Goal: Information Seeking & Learning: Learn about a topic

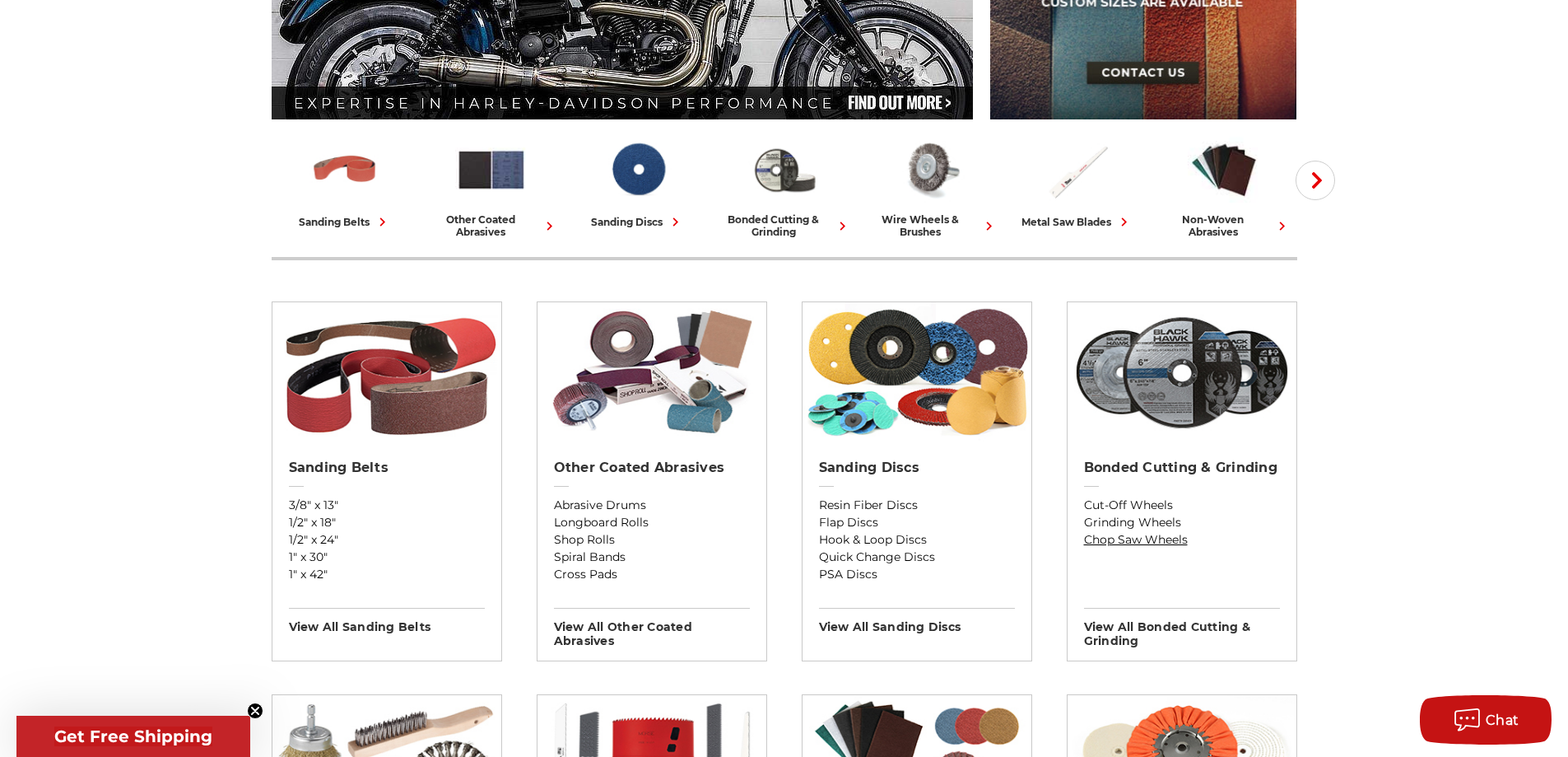
scroll to position [494, 0]
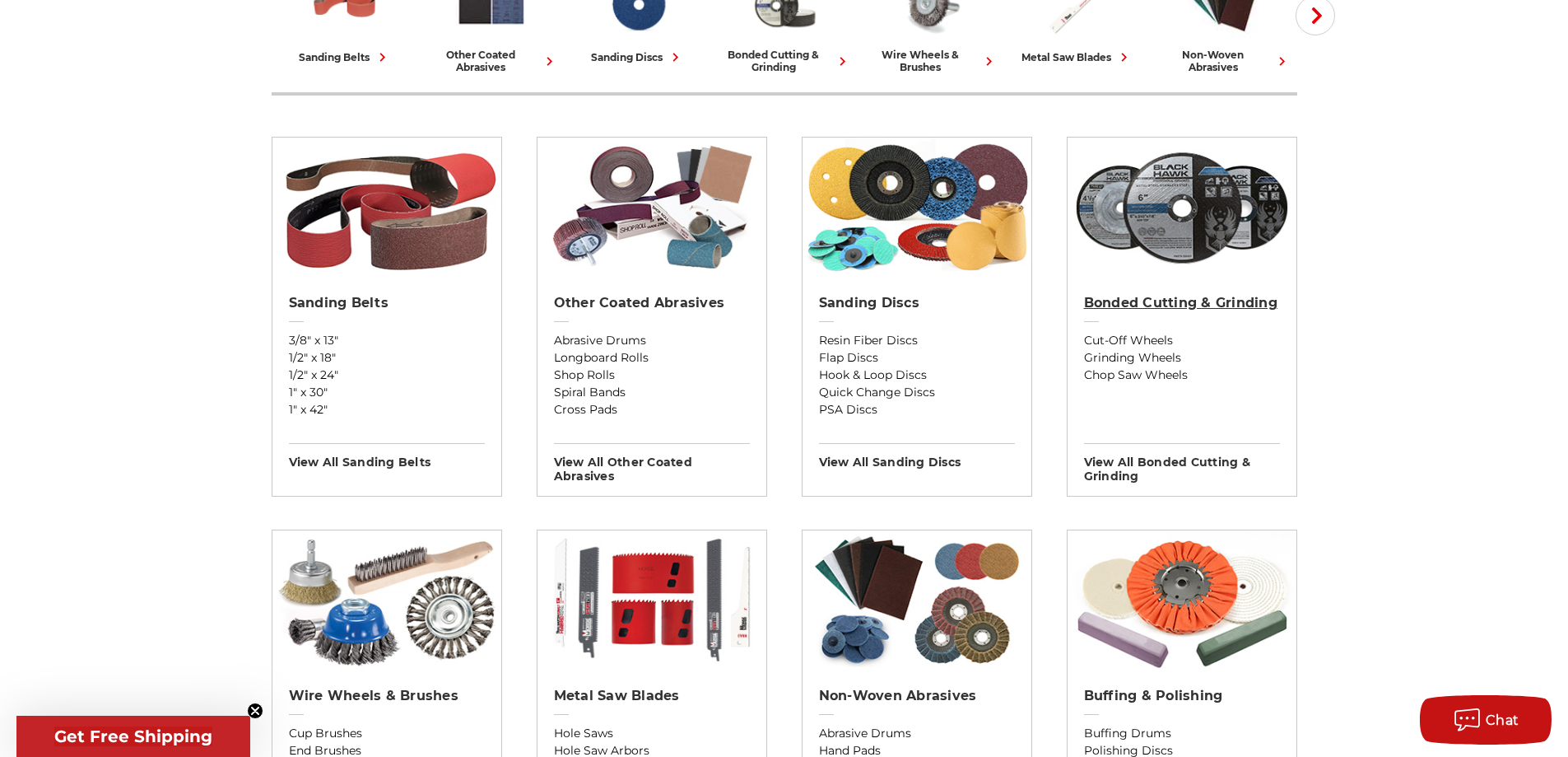
click at [1160, 305] on h2 "Bonded Cutting & Grinding" at bounding box center [1182, 303] width 196 height 16
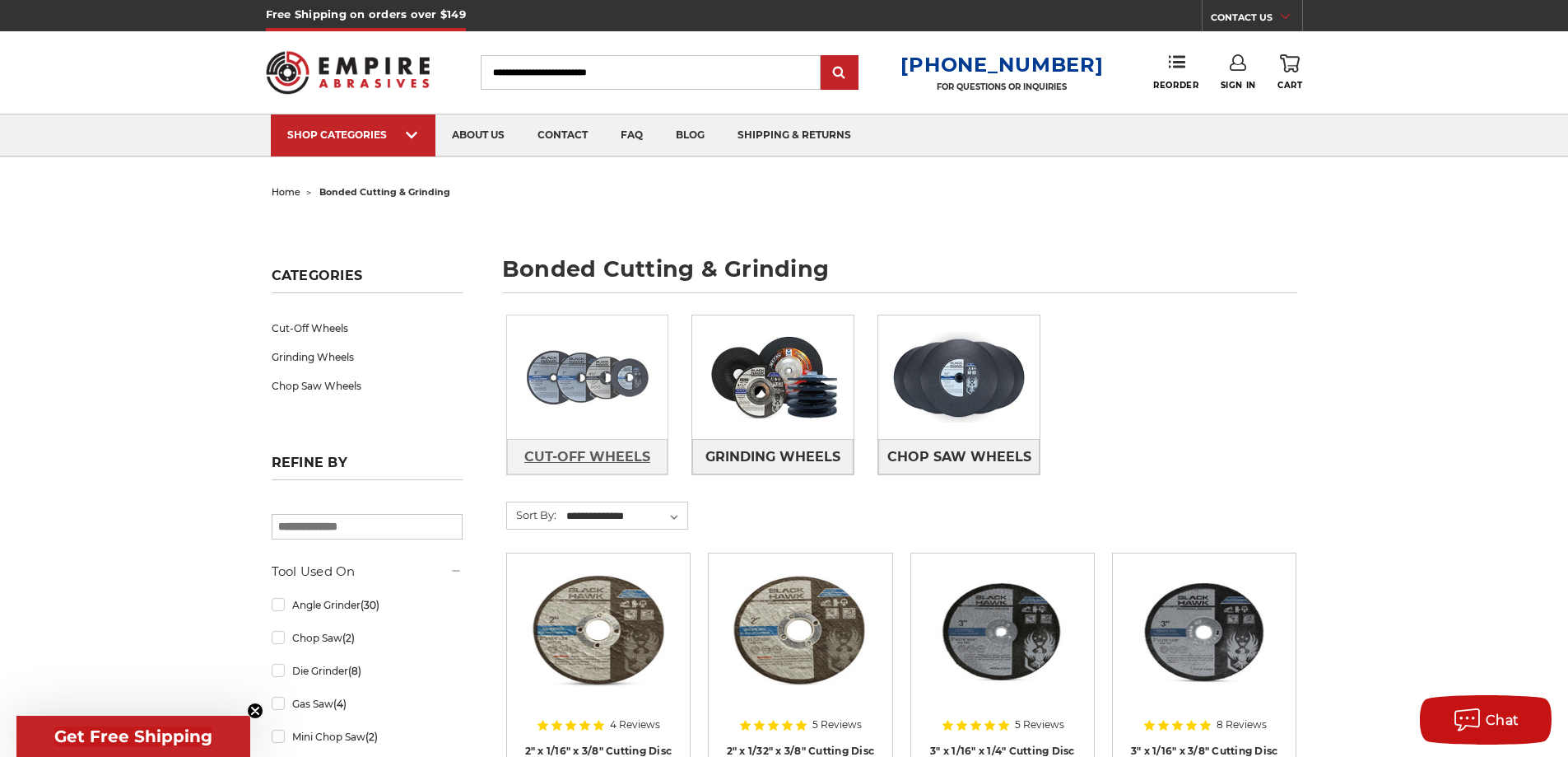
click at [613, 445] on span "Cut-Off Wheels" at bounding box center [587, 456] width 126 height 28
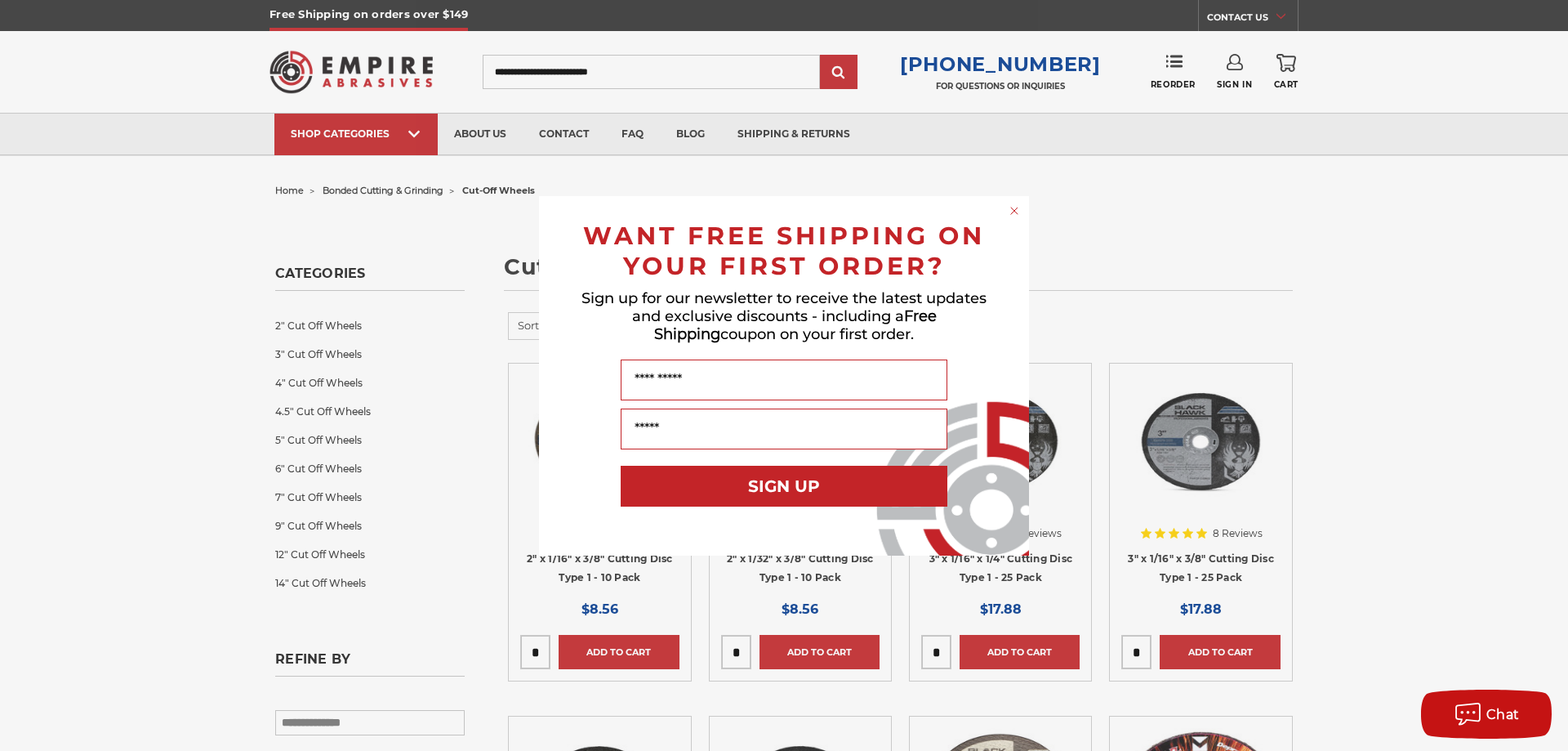
click at [1016, 209] on icon "Close dialog" at bounding box center [1014, 210] width 6 height 6
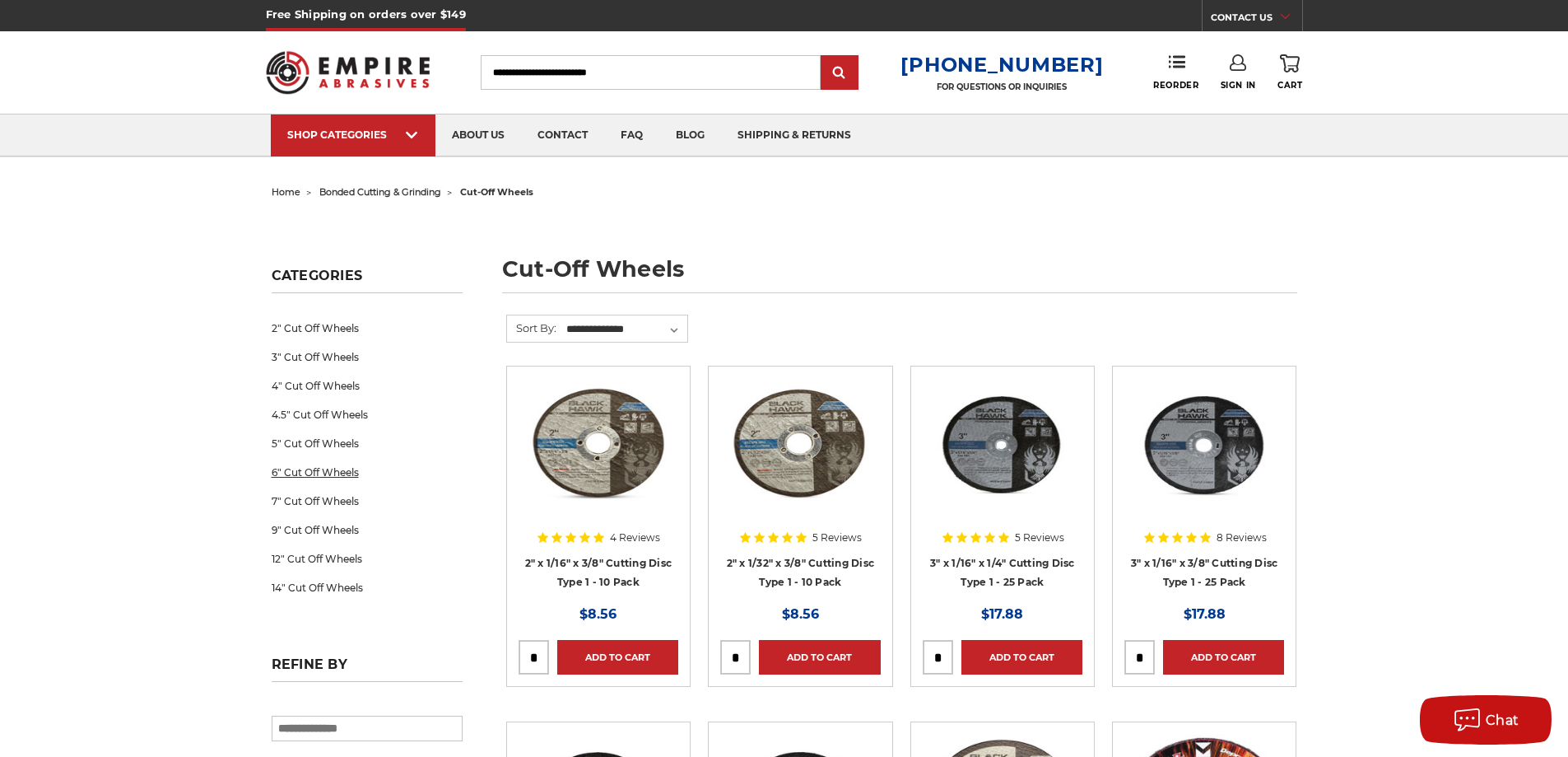
click at [341, 471] on link "6" Cut Off Wheels" at bounding box center [367, 472] width 191 height 29
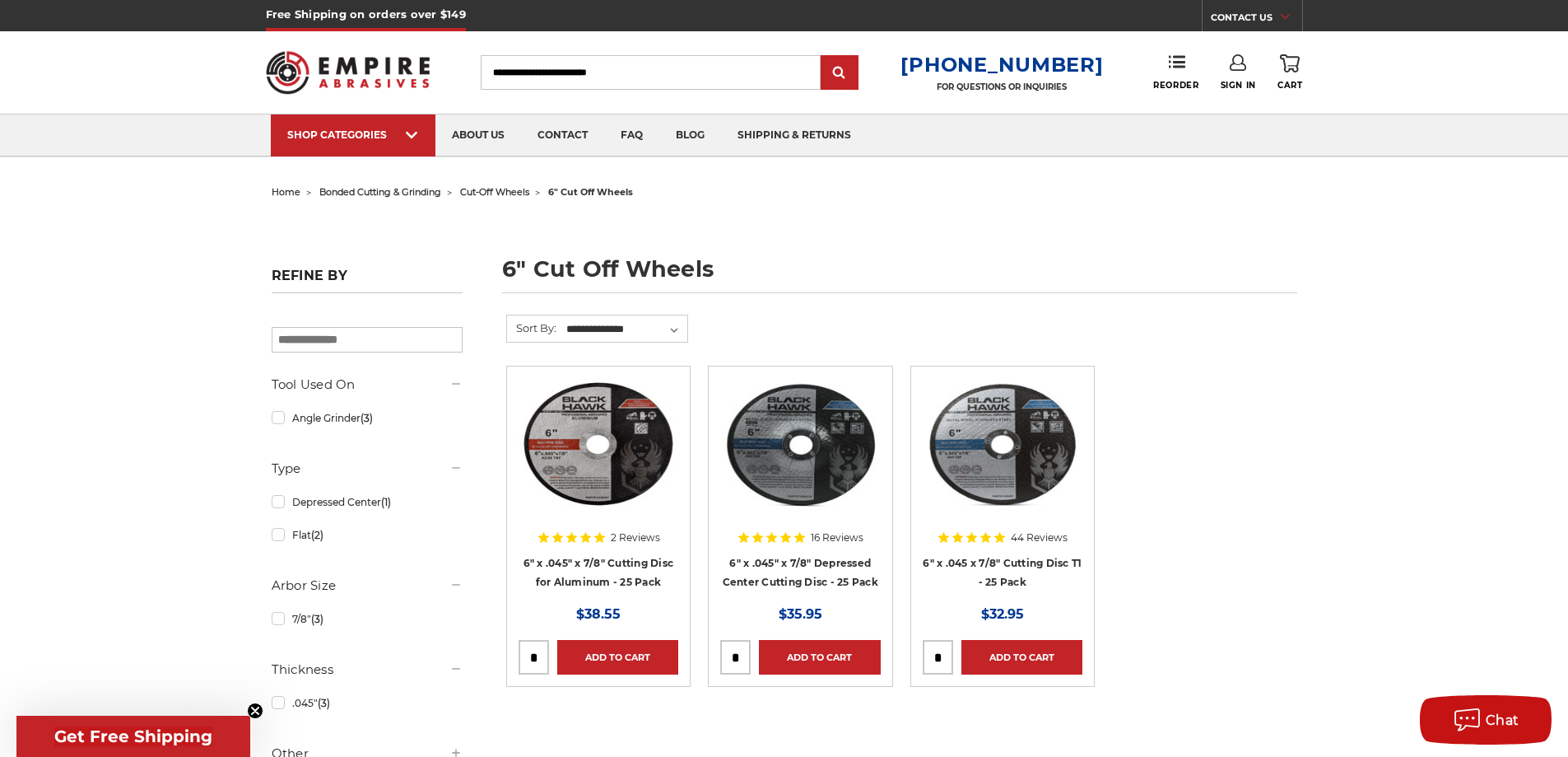
scroll to position [164, 0]
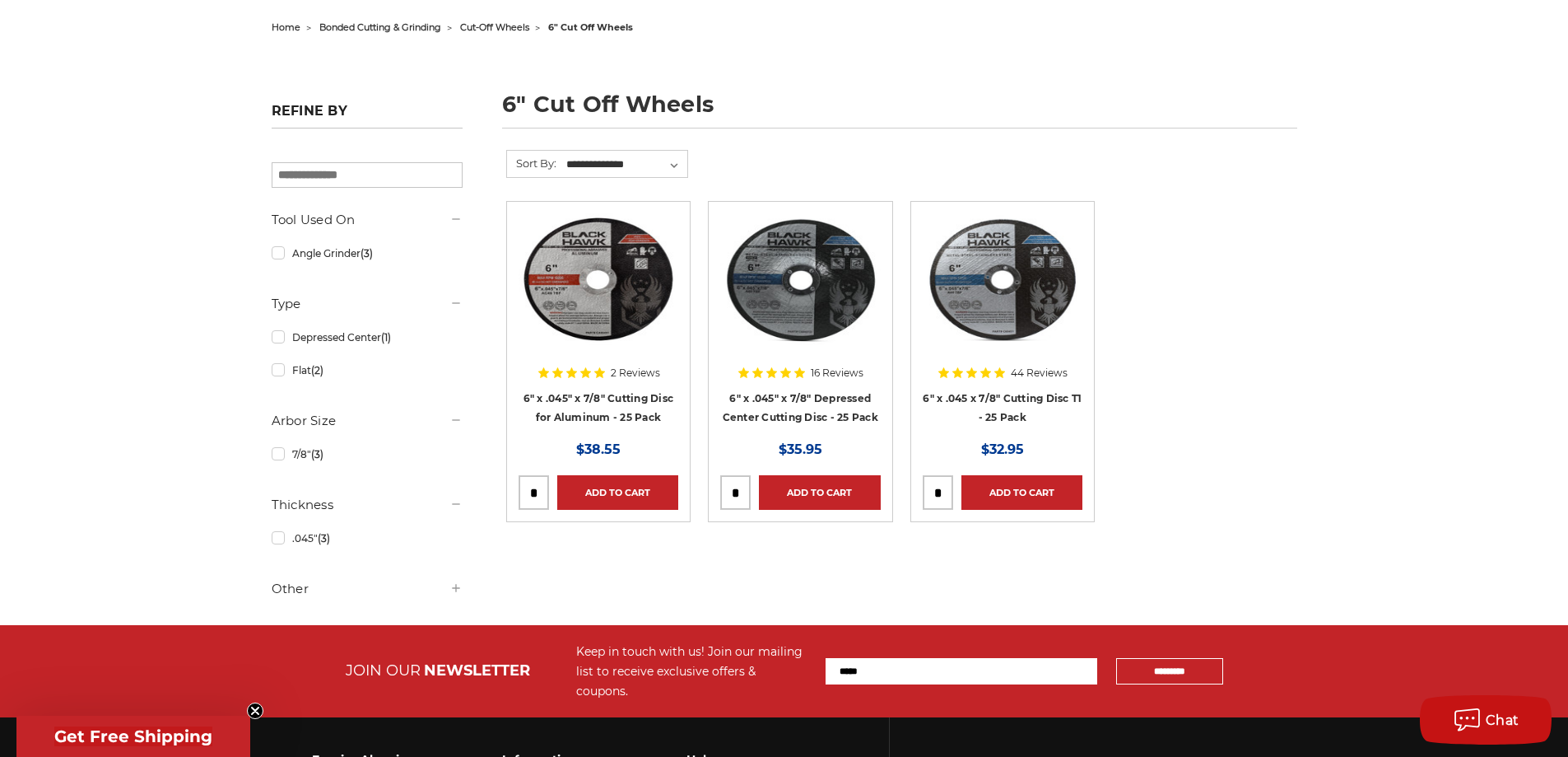
click at [1036, 394] on div at bounding box center [1003, 318] width 160 height 211
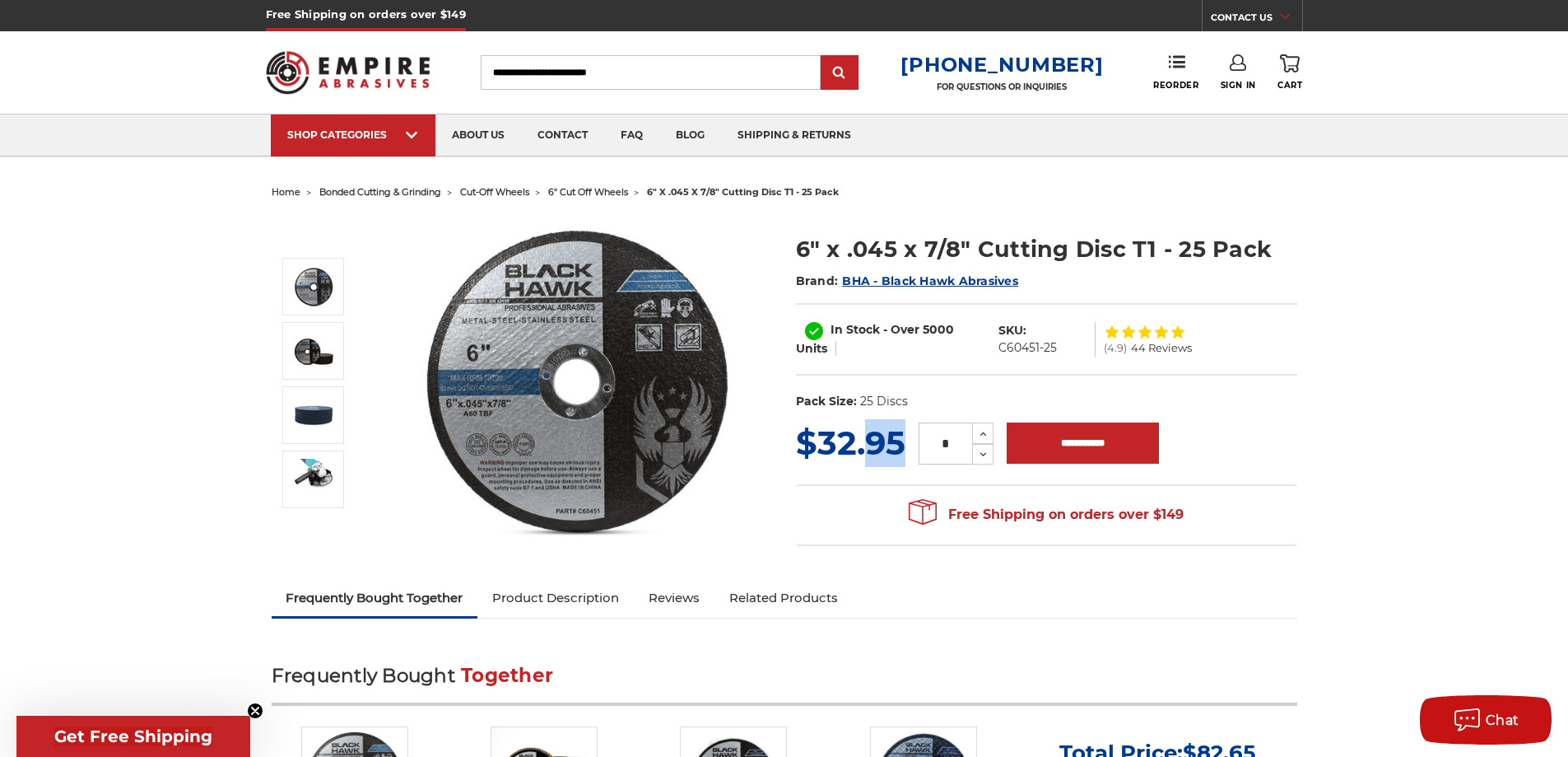
drag, startPoint x: 871, startPoint y: 443, endPoint x: 900, endPoint y: 433, distance: 30.7
click at [900, 433] on span "$32.95" at bounding box center [851, 442] width 110 height 40
click at [880, 475] on section "MSRP: Was: Now: $32.95 (You save ) * Increase Quantity:" at bounding box center [1047, 487] width 524 height 136
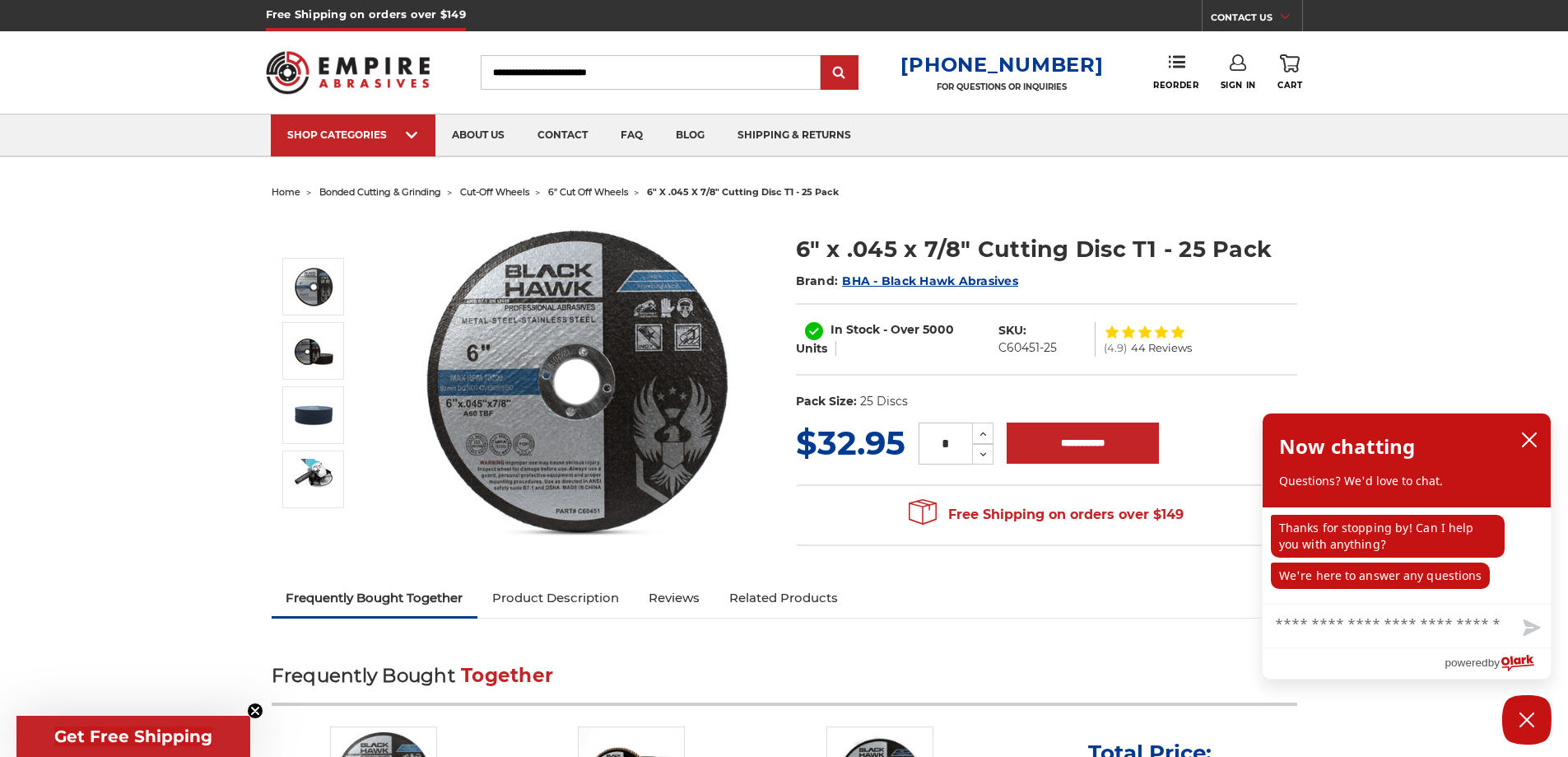
click at [287, 193] on span "home" at bounding box center [286, 191] width 29 height 12
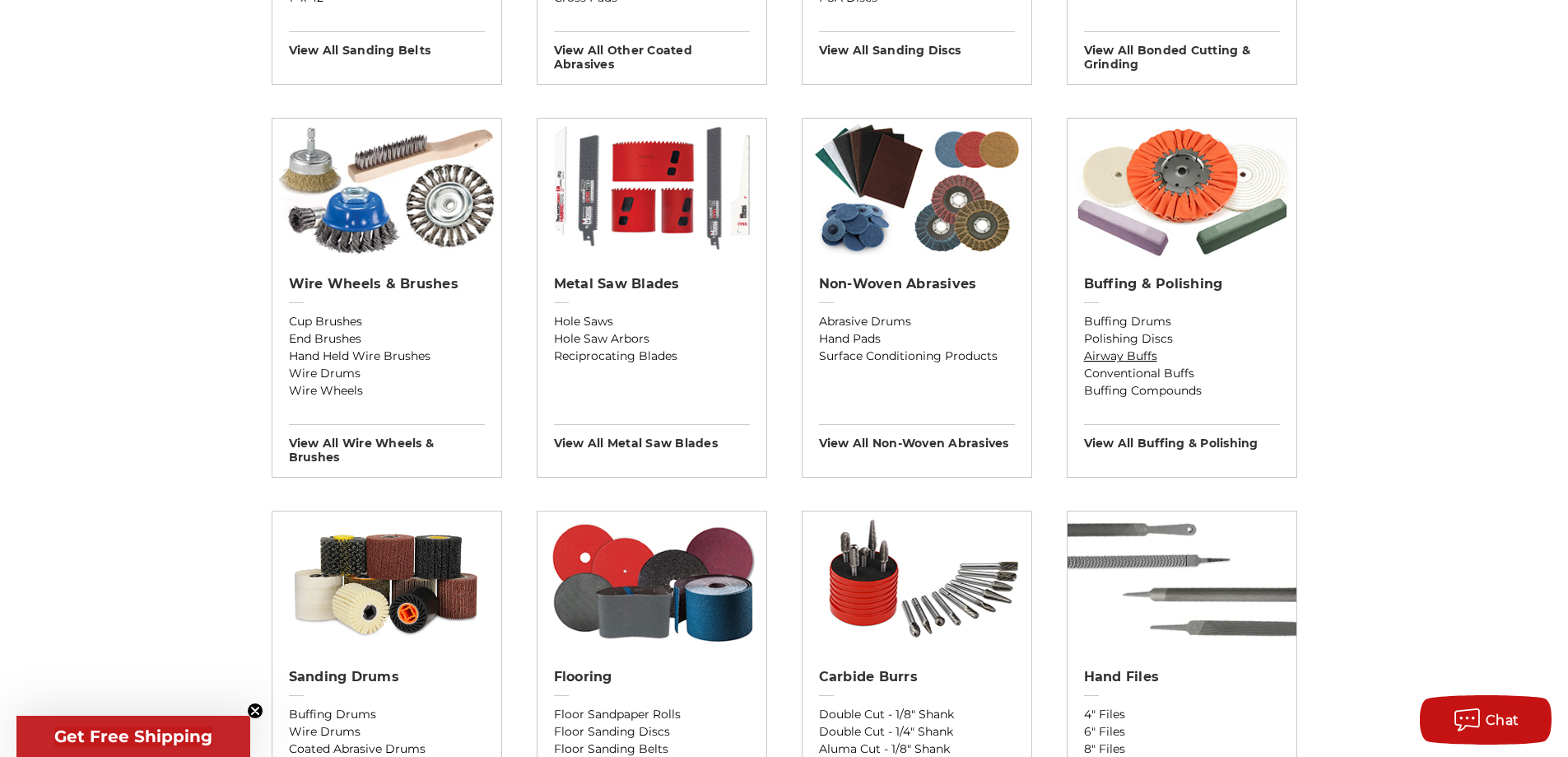
scroll to position [1070, 0]
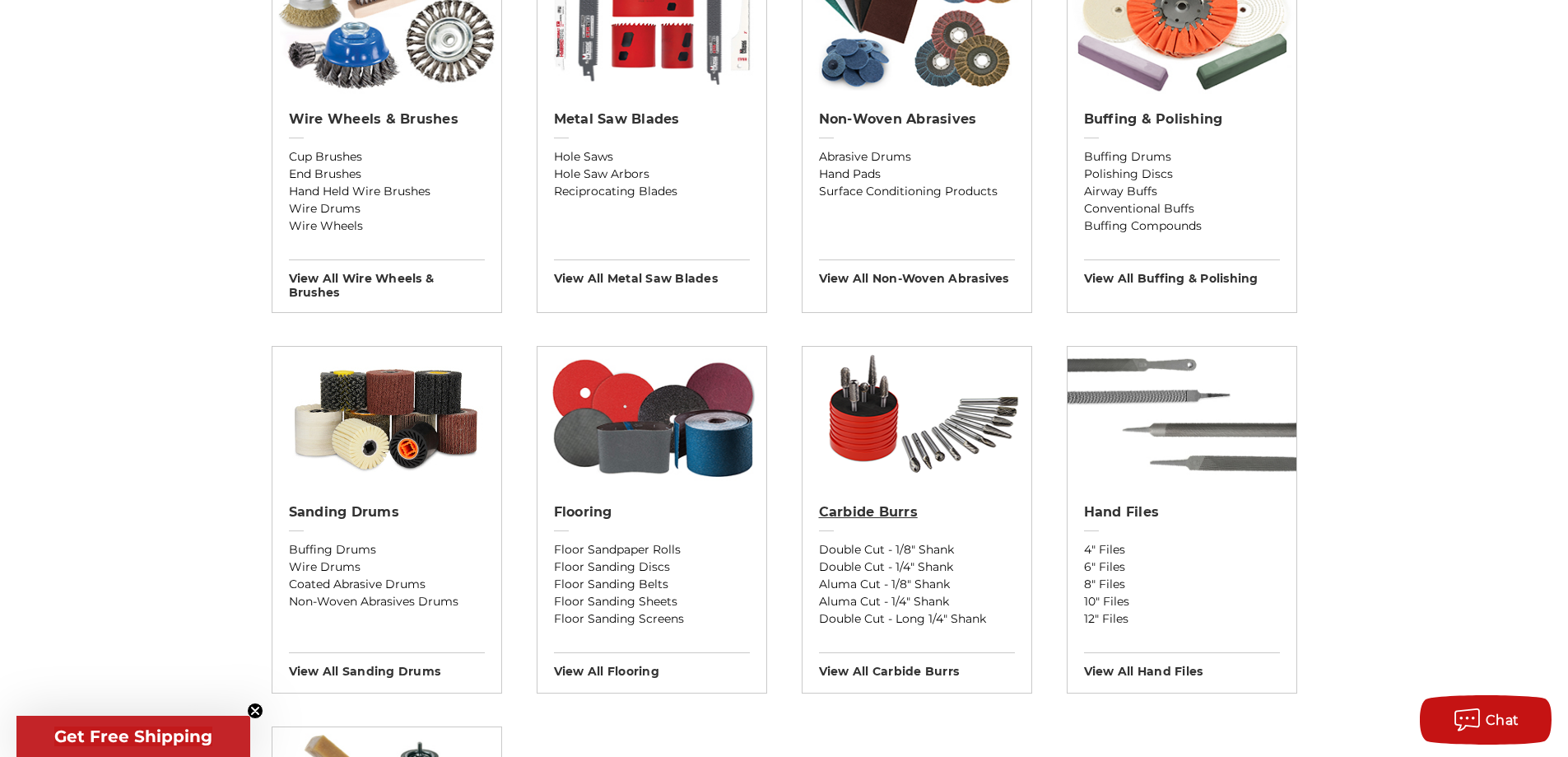
click at [891, 519] on h2 "Carbide Burrs" at bounding box center [917, 512] width 196 height 16
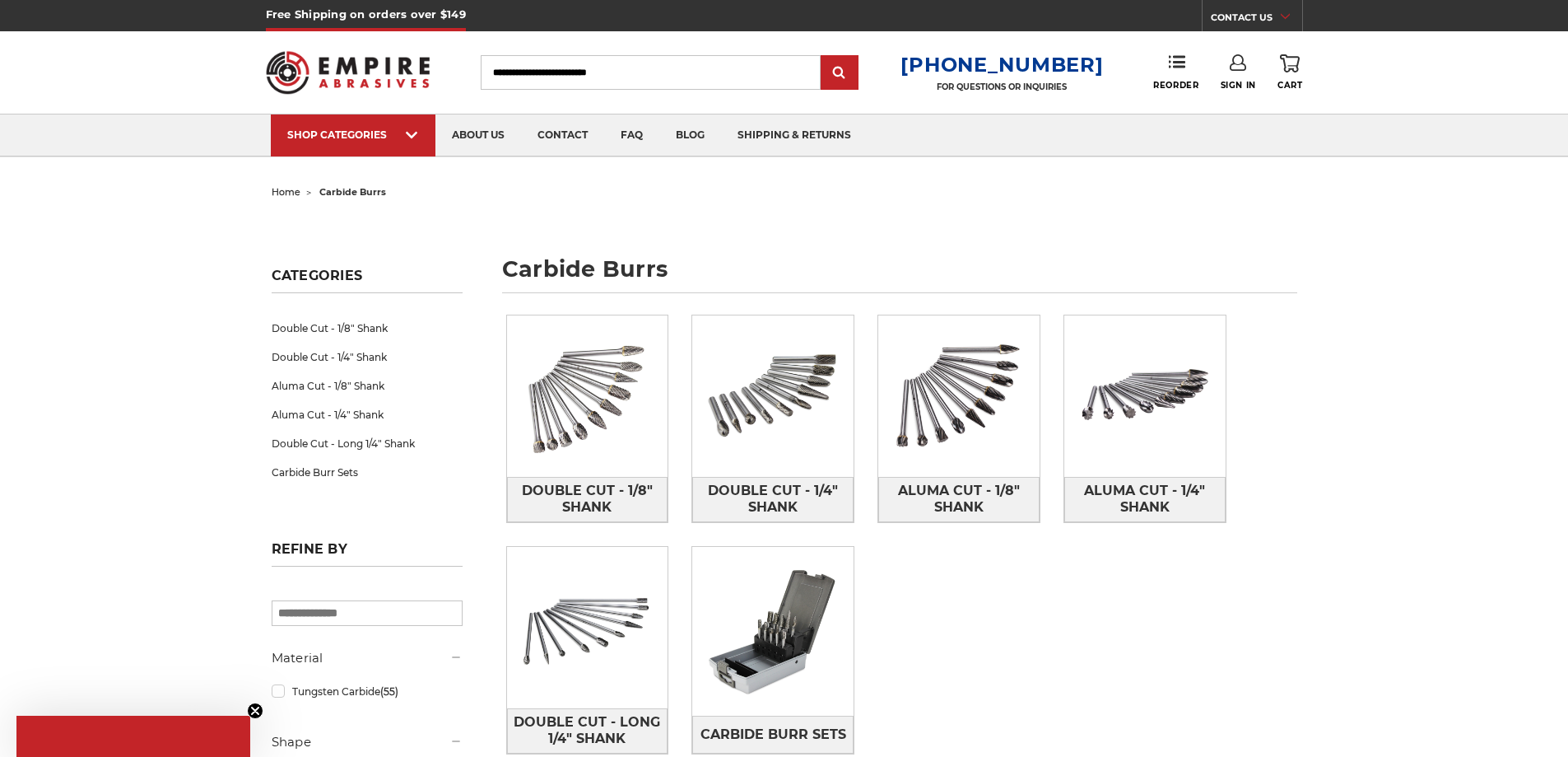
scroll to position [164, 0]
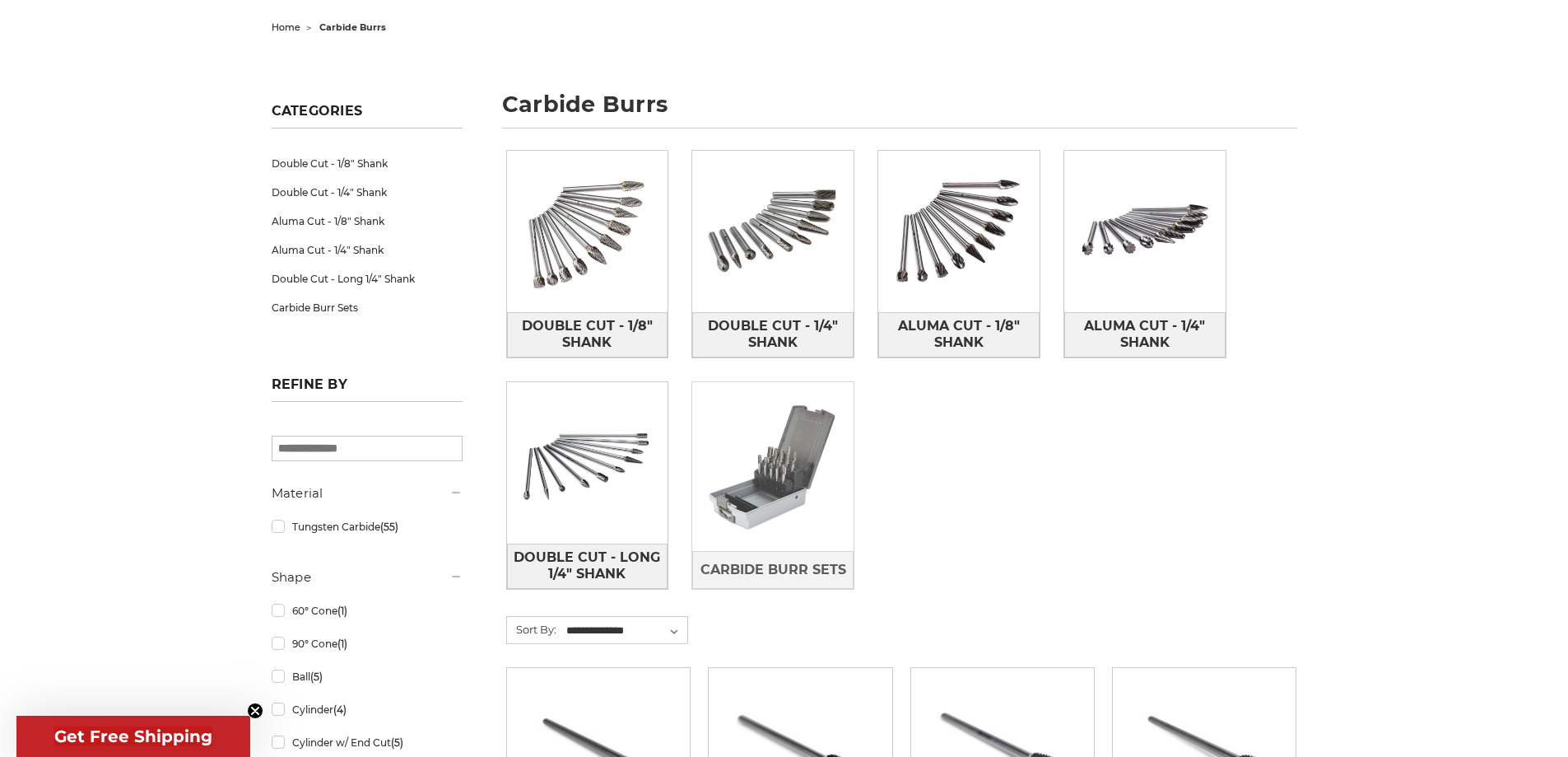
click at [796, 522] on img at bounding box center [773, 467] width 162 height 162
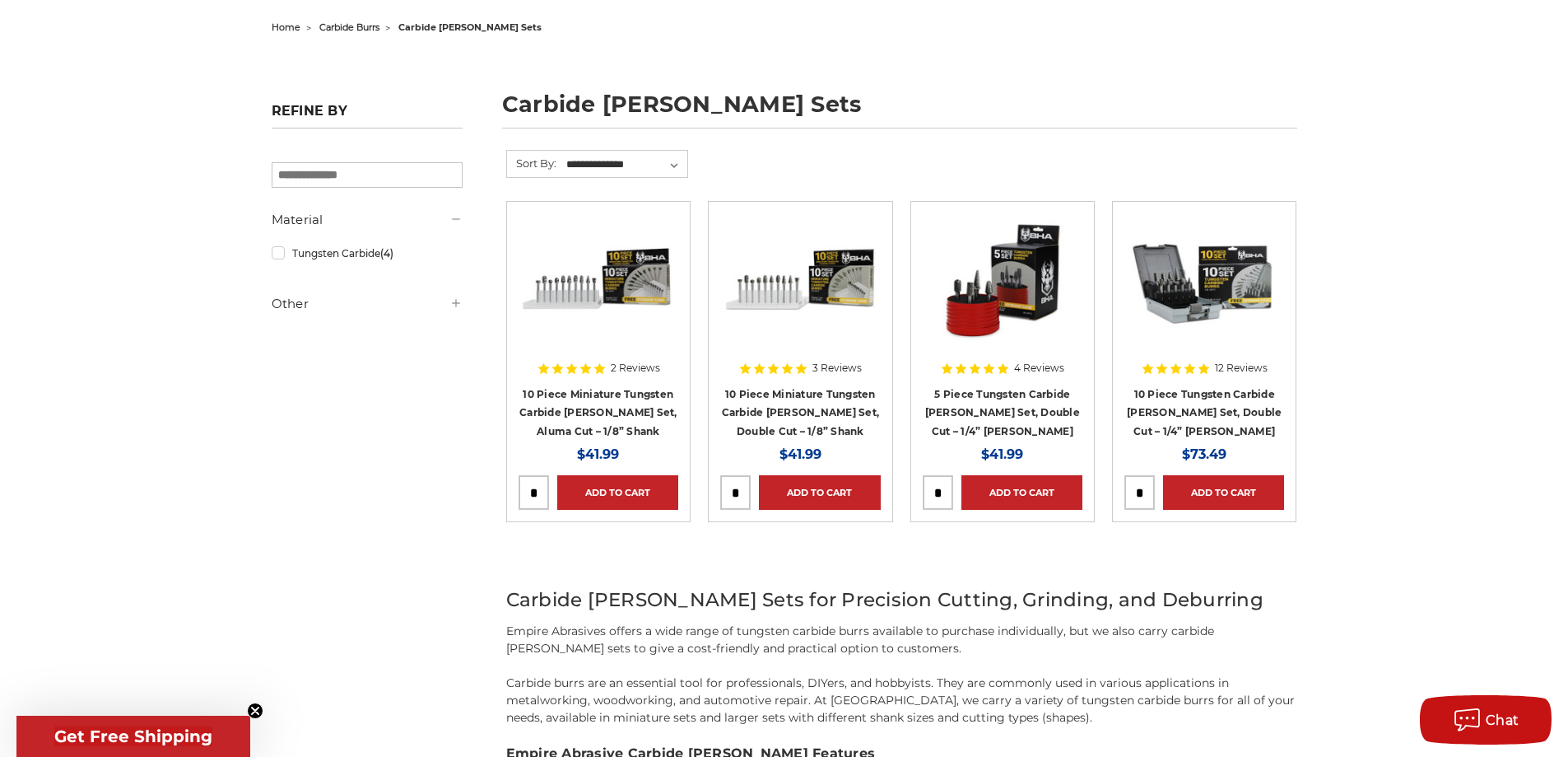
click at [1203, 383] on div at bounding box center [1204, 318] width 160 height 211
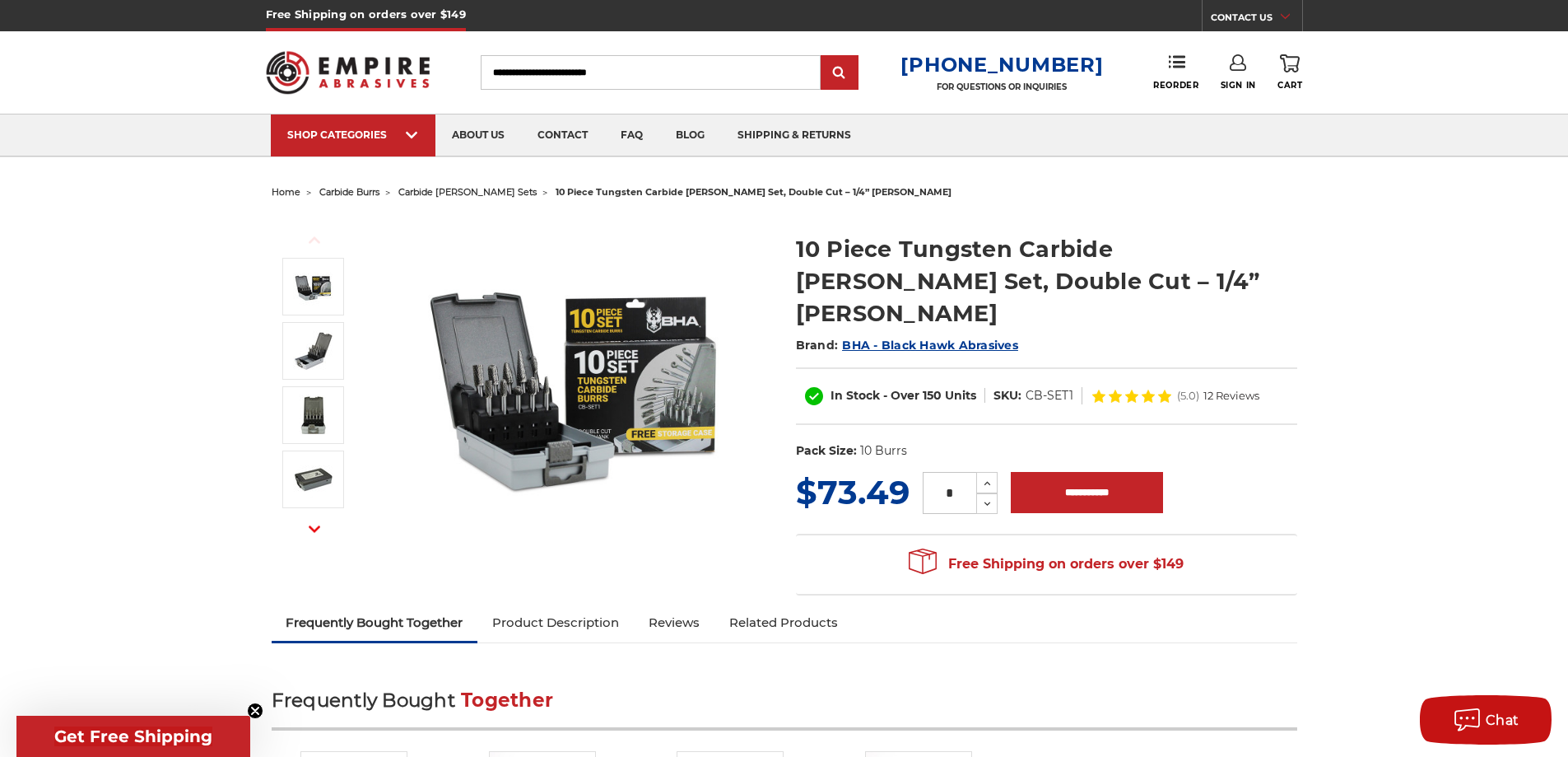
click at [296, 194] on span "home" at bounding box center [286, 191] width 29 height 12
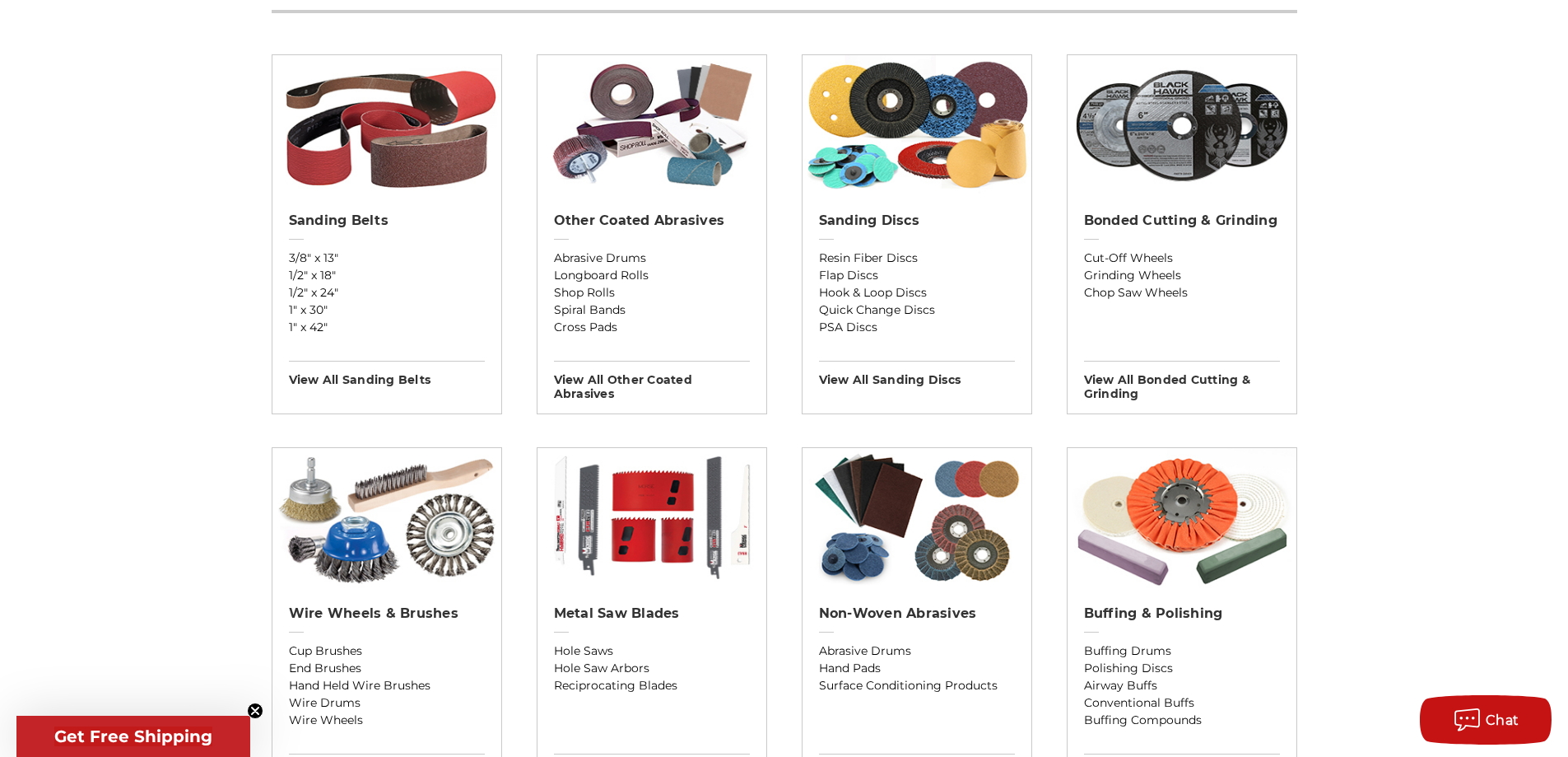
scroll to position [494, 0]
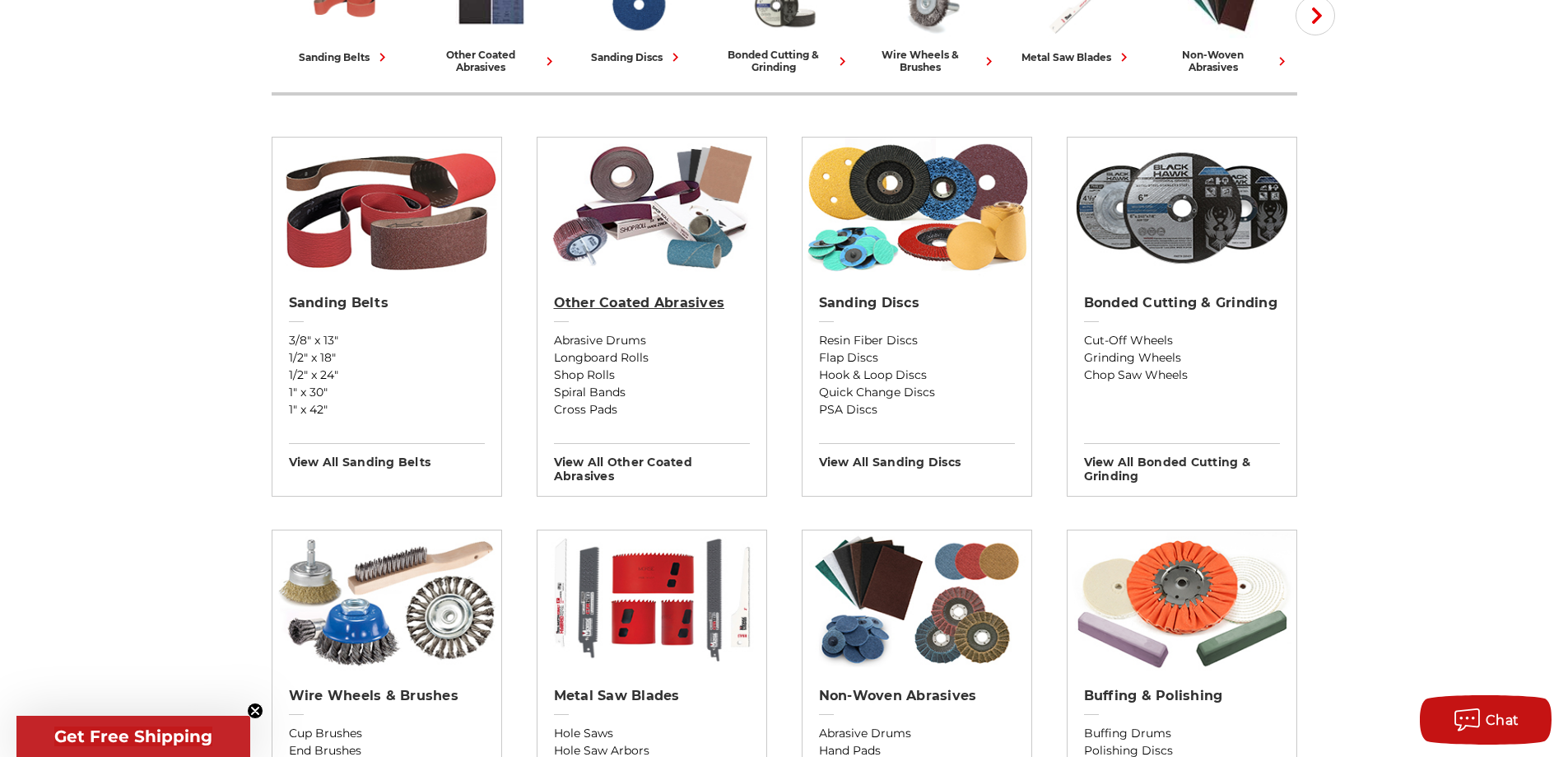
click at [708, 309] on h2 "Other Coated Abrasives" at bounding box center [652, 303] width 196 height 16
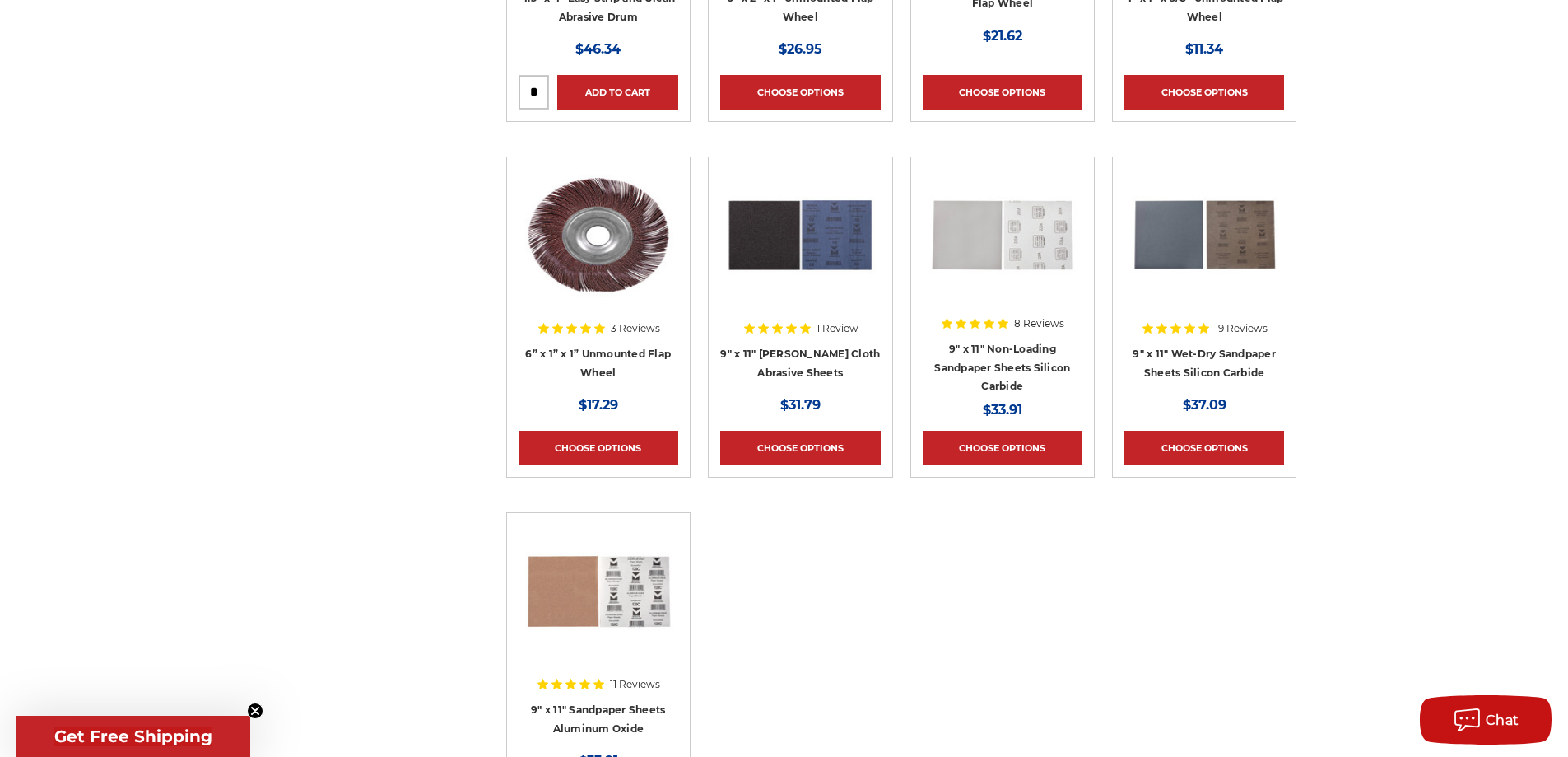
scroll to position [7986, 0]
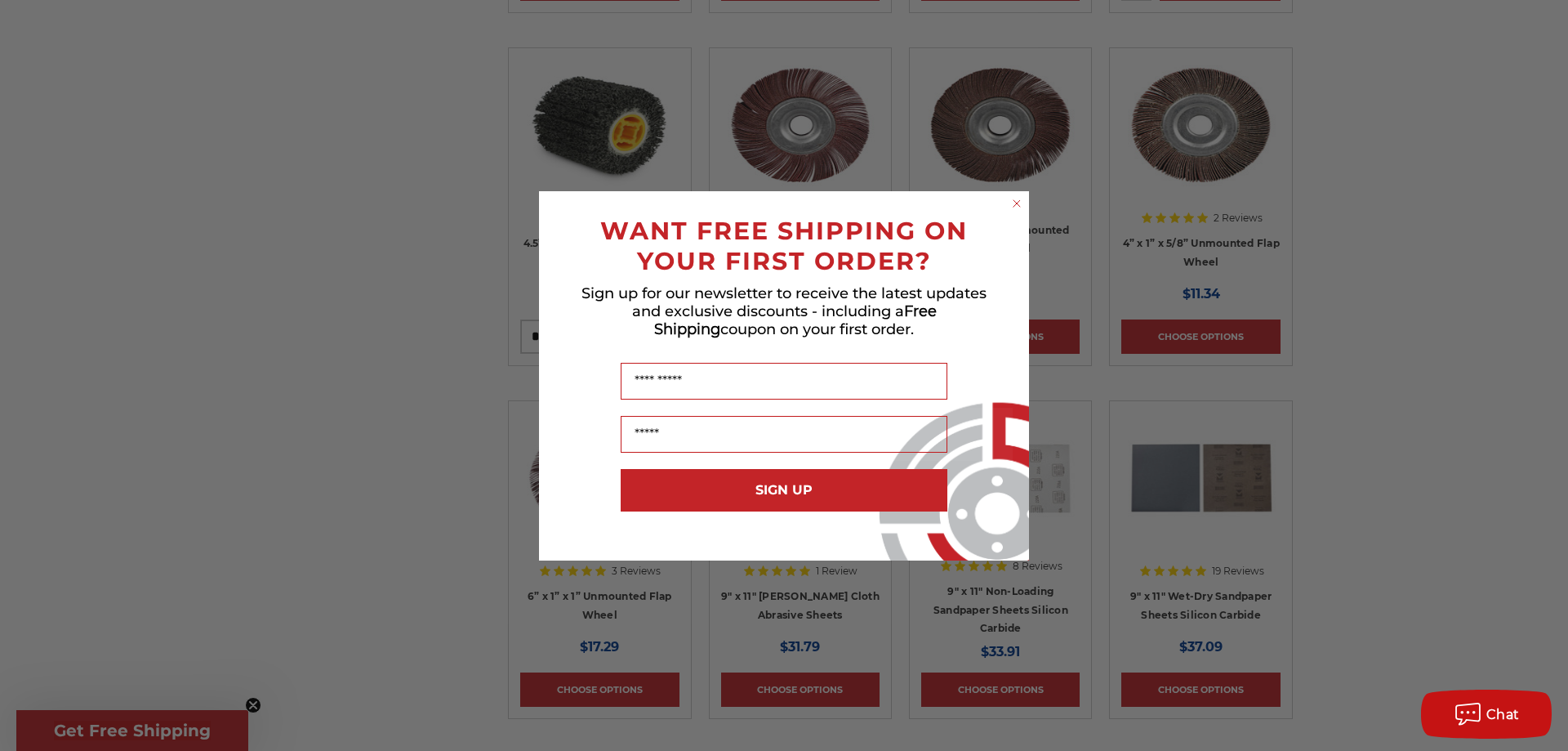
click at [1023, 208] on circle "Close dialog" at bounding box center [1017, 202] width 15 height 15
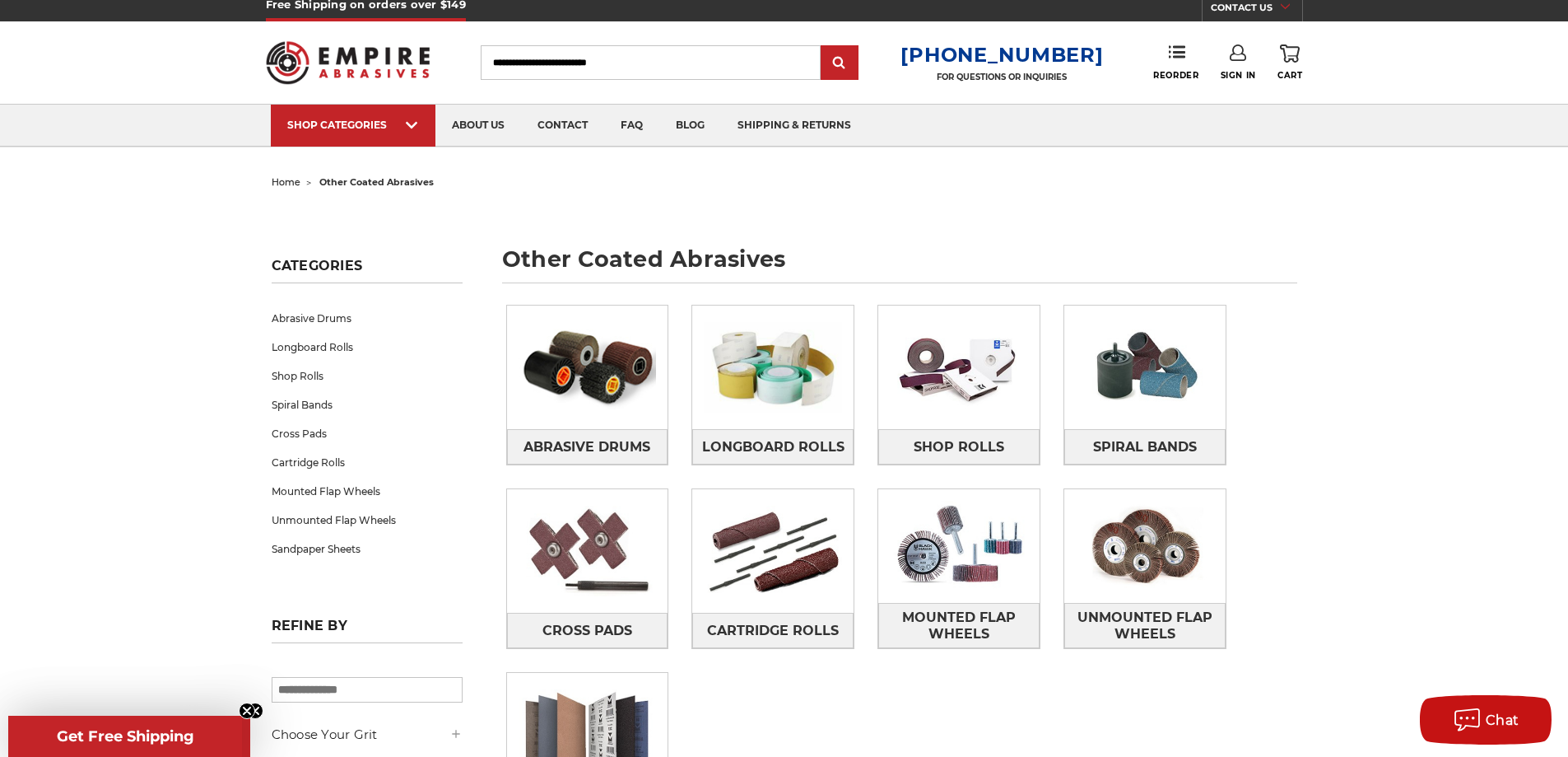
scroll to position [0, 0]
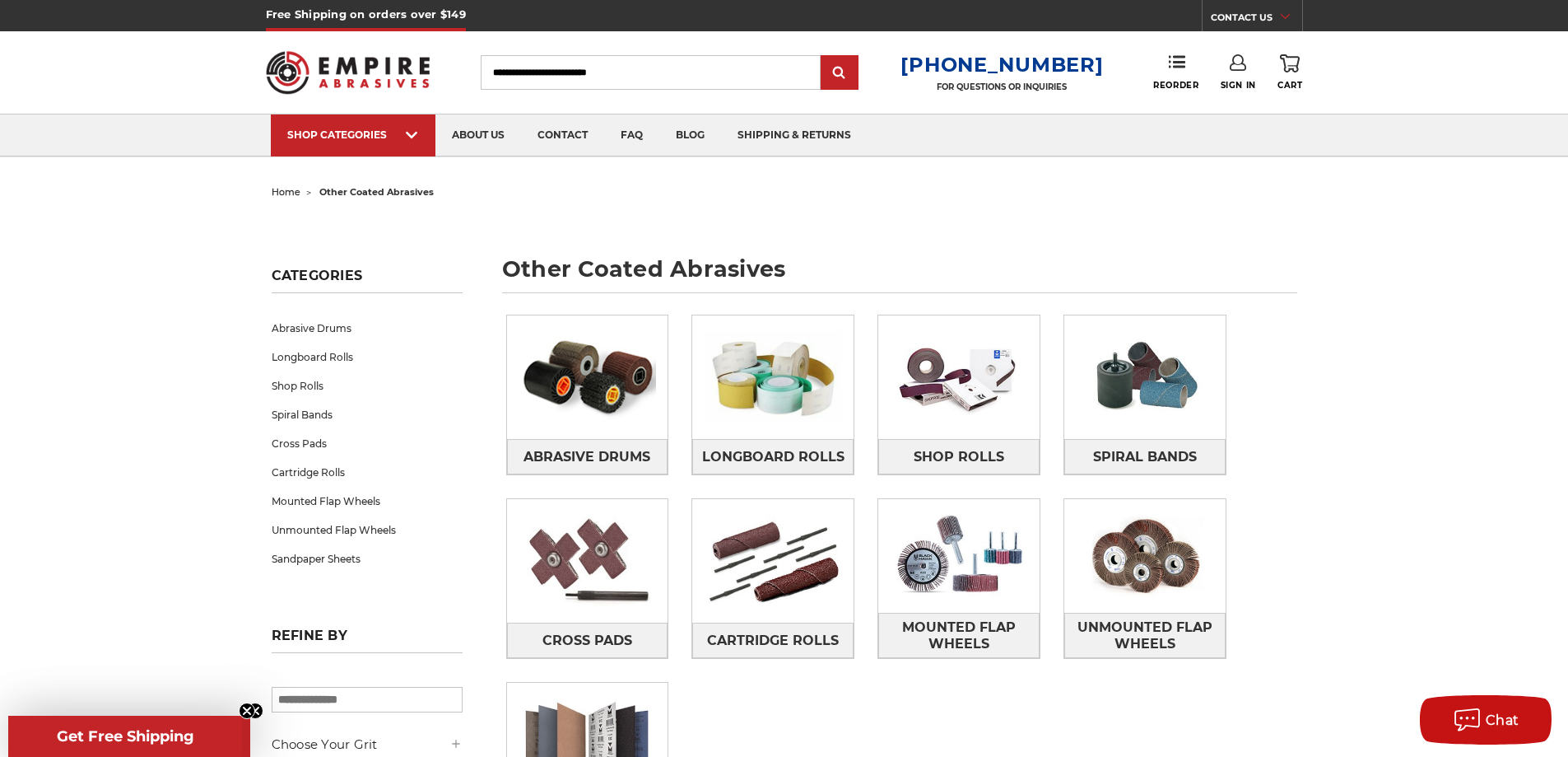
click at [278, 194] on span "home" at bounding box center [286, 191] width 29 height 12
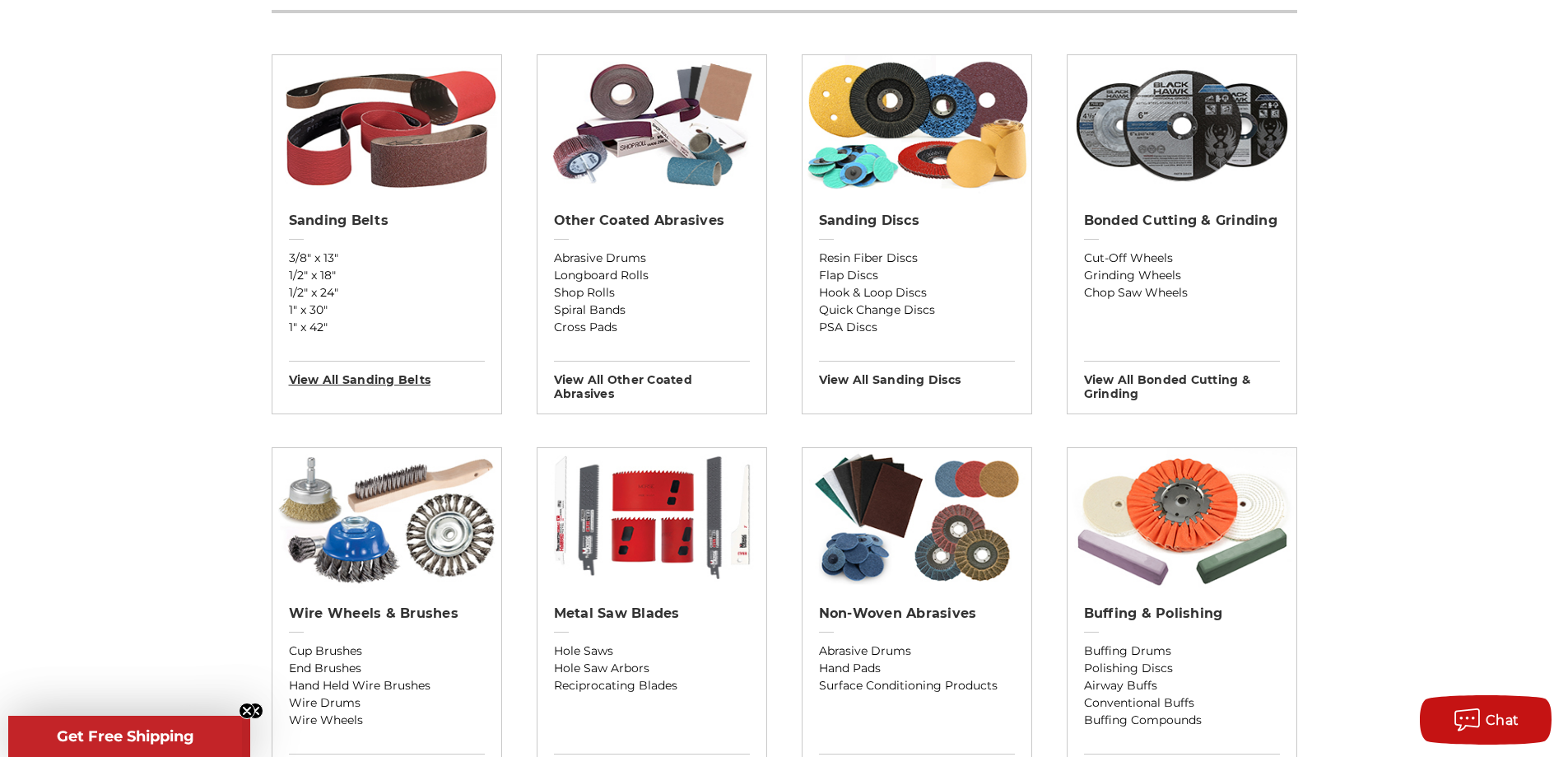
scroll to position [905, 0]
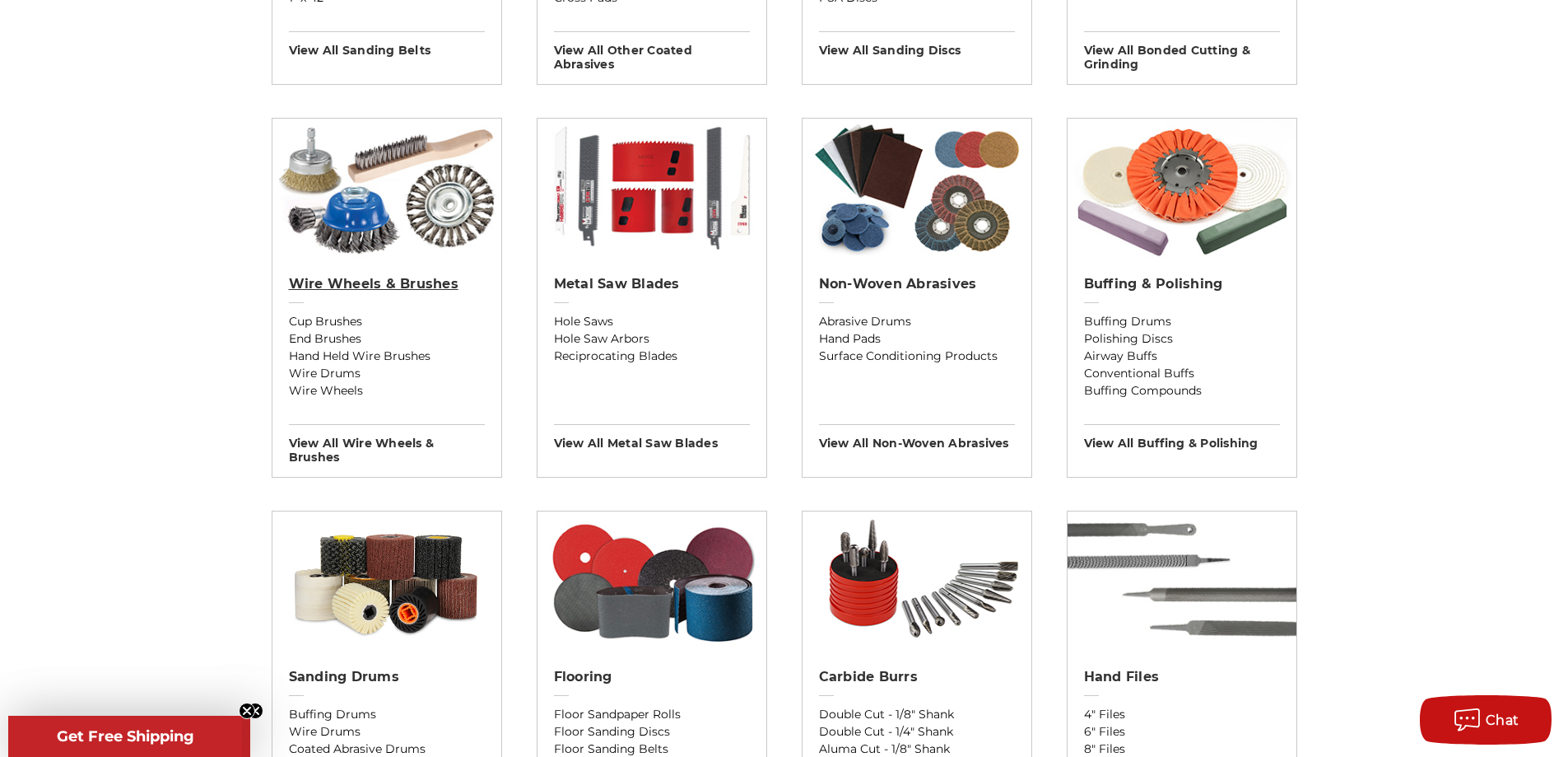
click at [396, 298] on link "Wire Wheels & Brushes" at bounding box center [387, 294] width 196 height 37
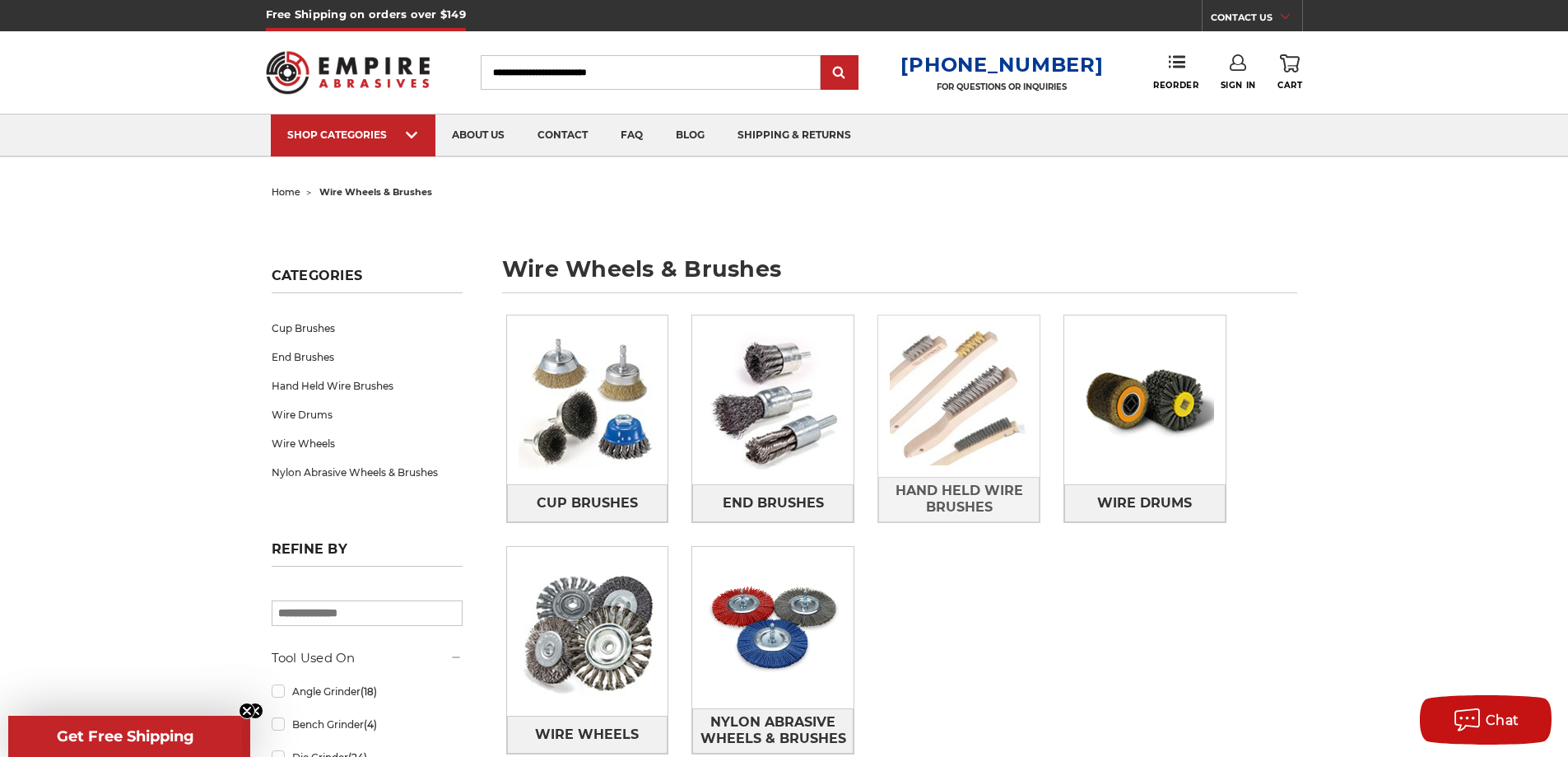
scroll to position [83, 0]
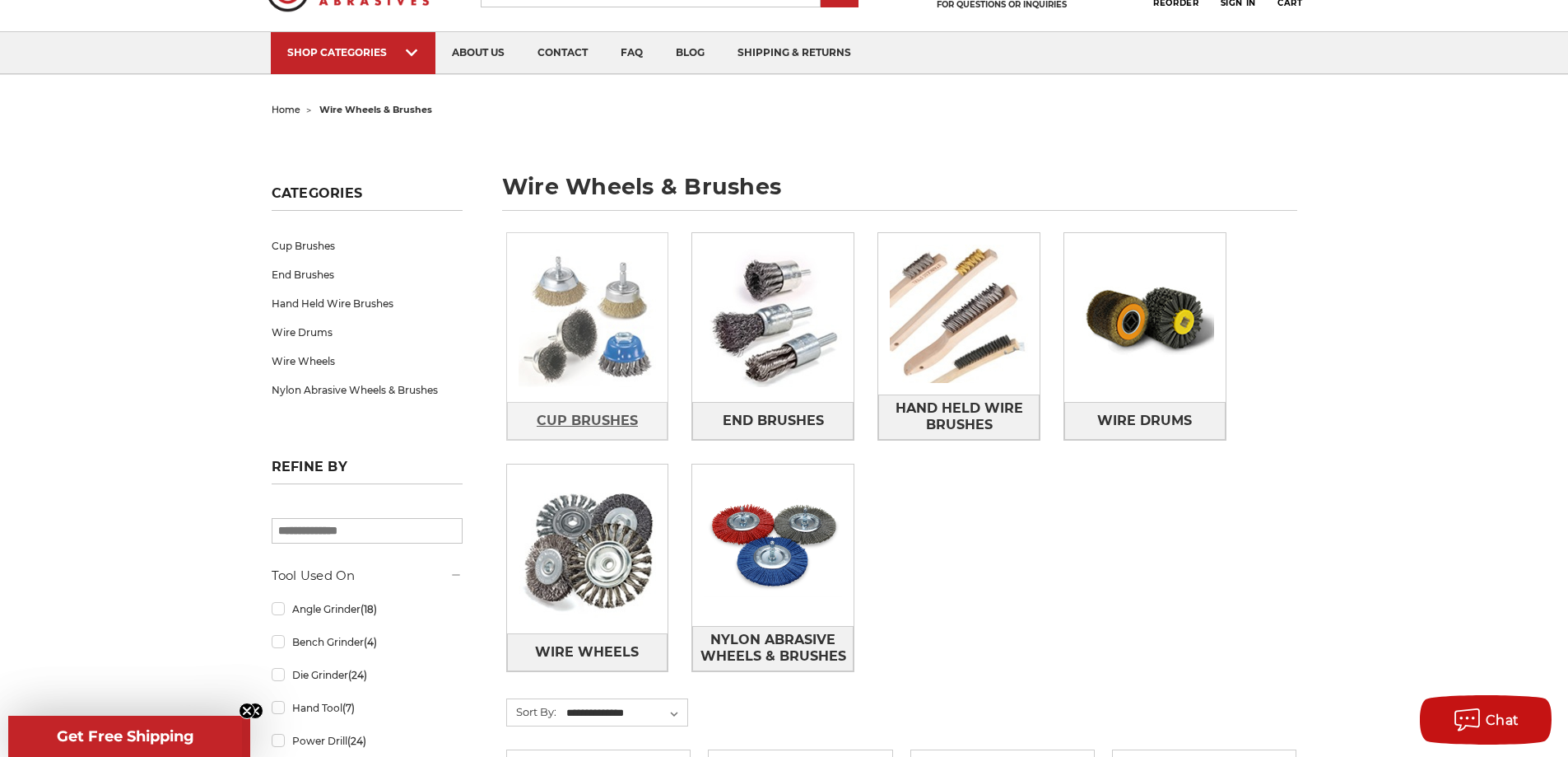
click at [597, 422] on span "Cup Brushes" at bounding box center [587, 420] width 101 height 28
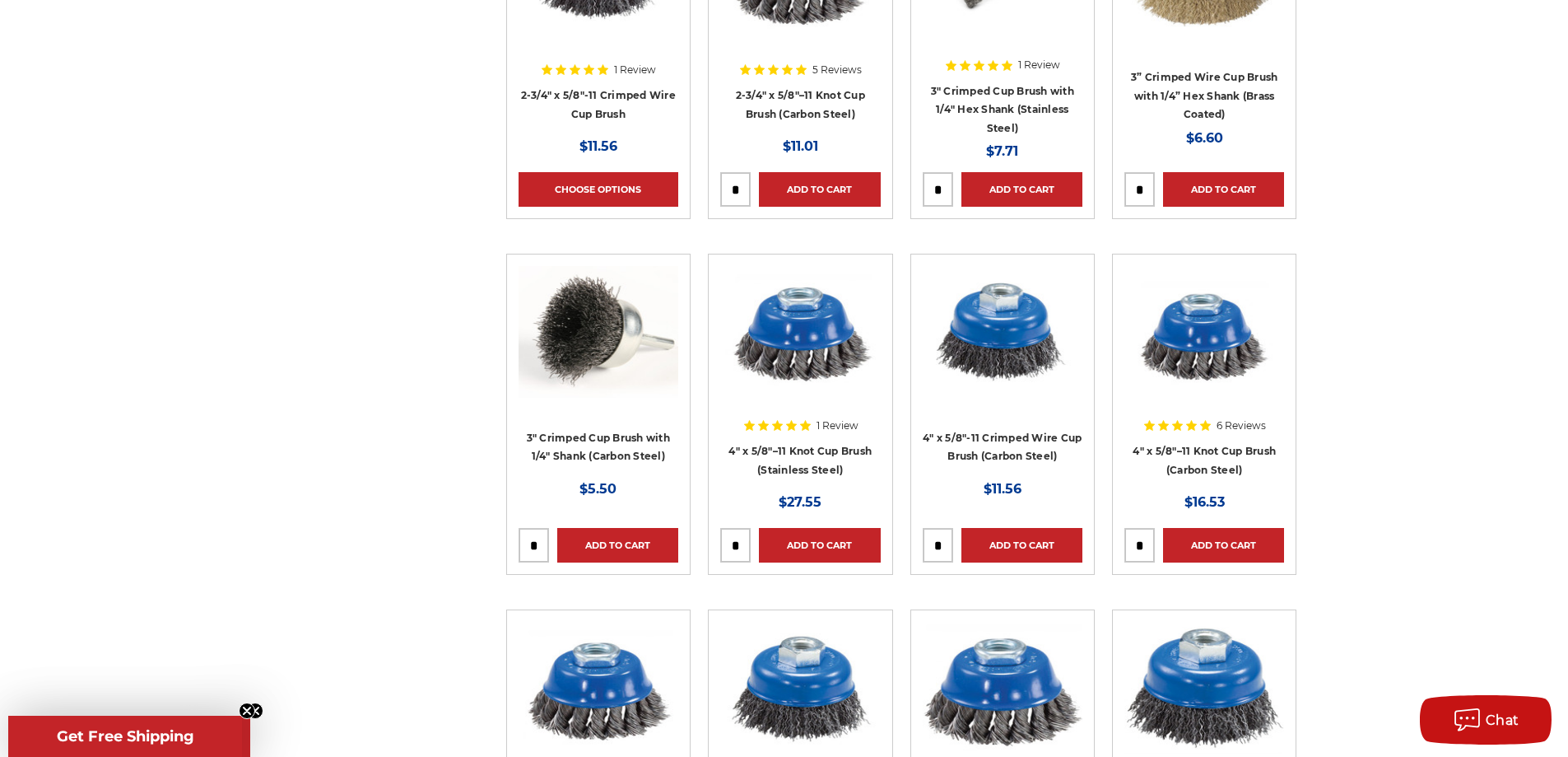
scroll to position [988, 0]
